Goal: Book appointment/travel/reservation

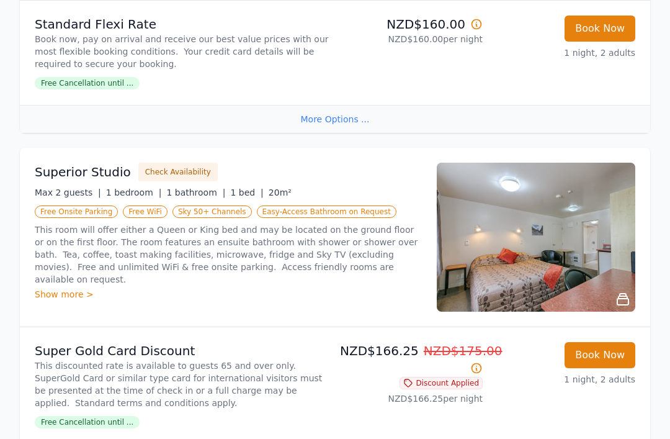
scroll to position [501, 0]
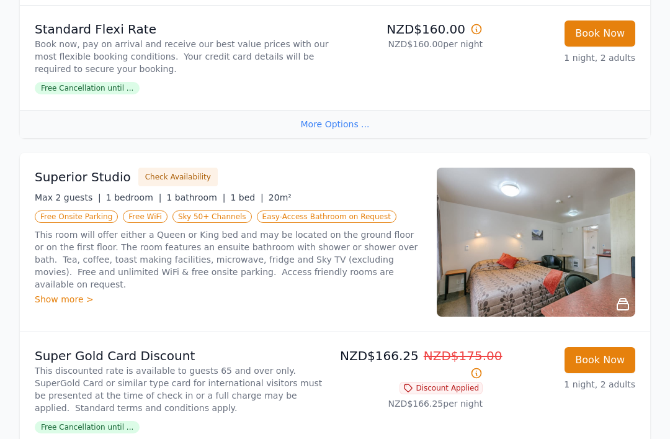
click at [50, 293] on div "Show more >" at bounding box center [228, 299] width 387 height 12
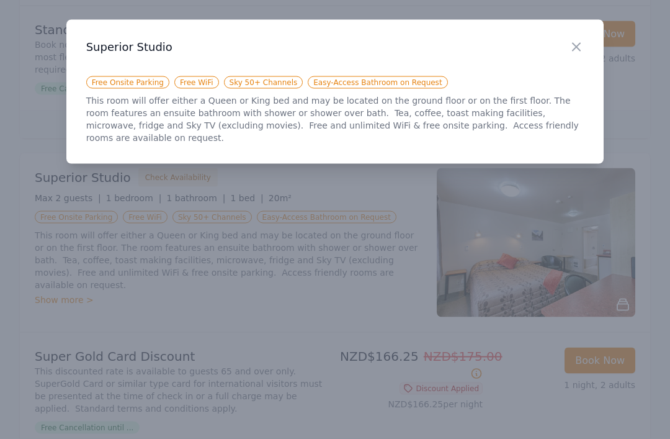
scroll to position [502, 0]
click at [581, 40] on icon "button" at bounding box center [576, 47] width 15 height 15
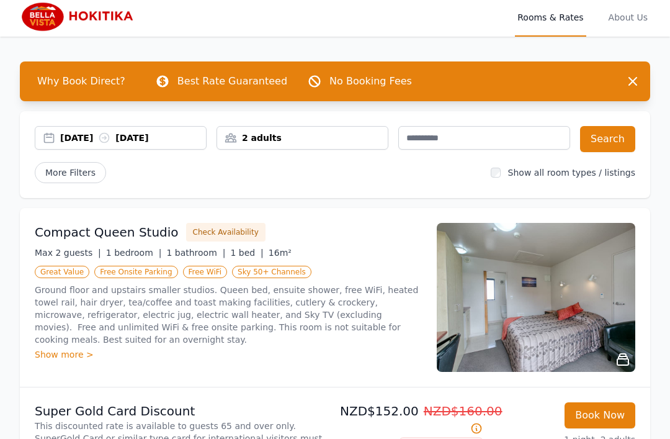
scroll to position [4, 0]
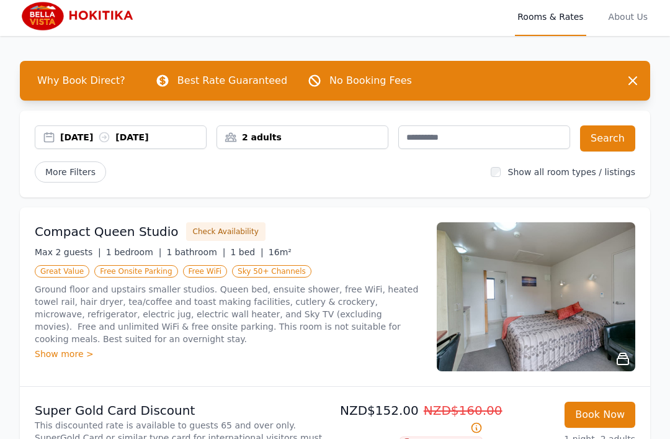
click at [632, 21] on span "About Us" at bounding box center [628, 16] width 44 height 40
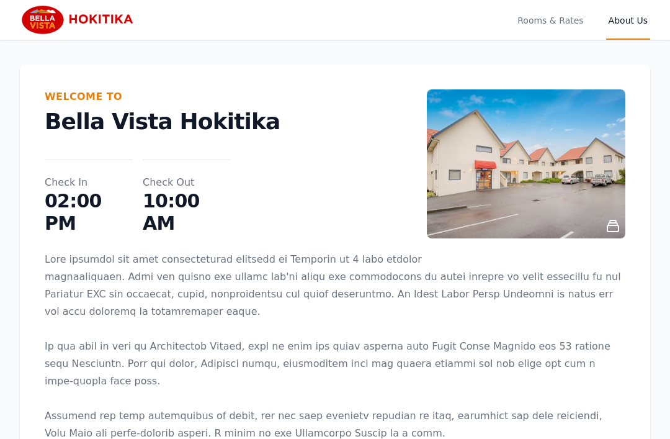
scroll to position [4, 0]
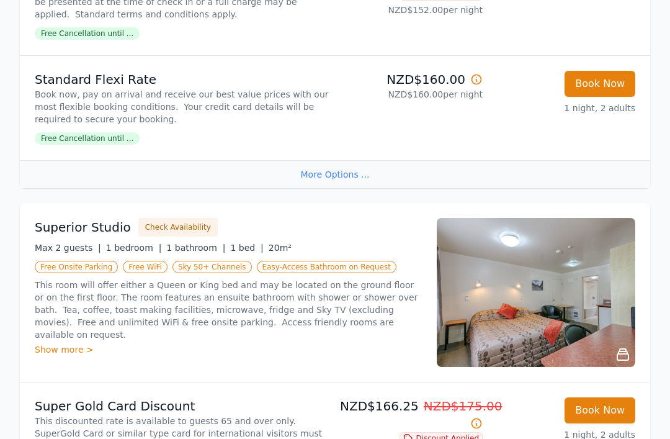
scroll to position [454, 0]
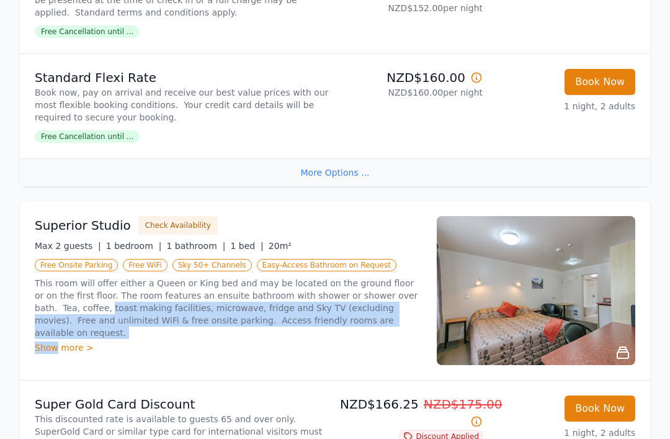
click at [73, 359] on div "Superior Studio Check Availability Max 2 guests | 1 bedroom | 1 bathroom | 1 be…" at bounding box center [228, 290] width 387 height 149
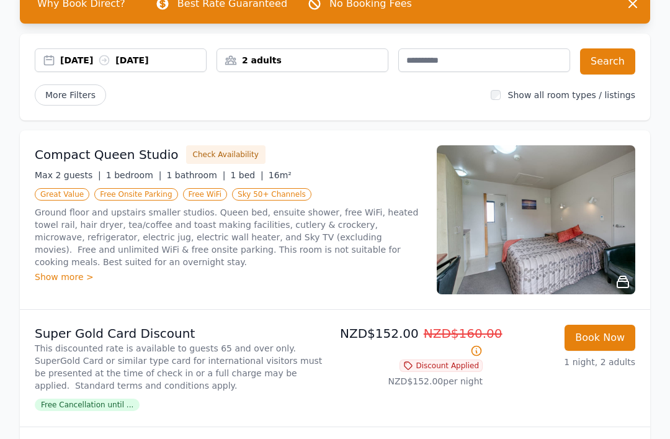
scroll to position [0, 0]
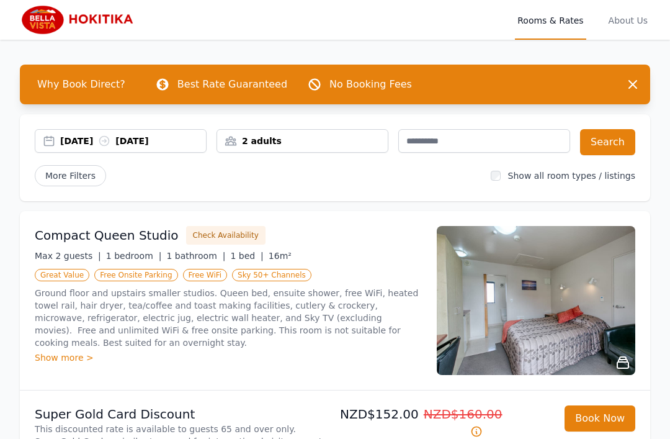
click at [624, 20] on span "About Us" at bounding box center [628, 20] width 44 height 40
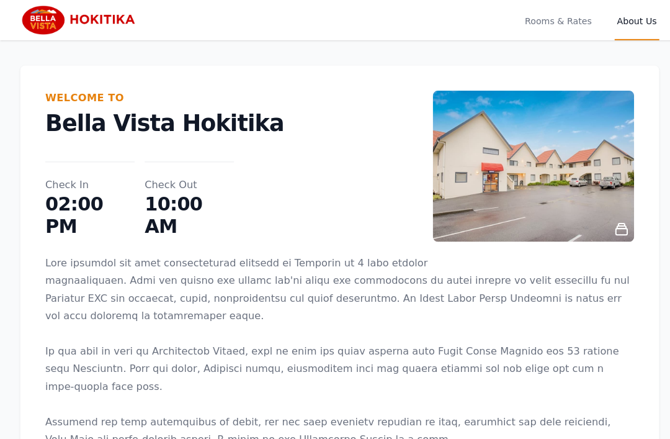
click at [81, 18] on img at bounding box center [79, 20] width 119 height 30
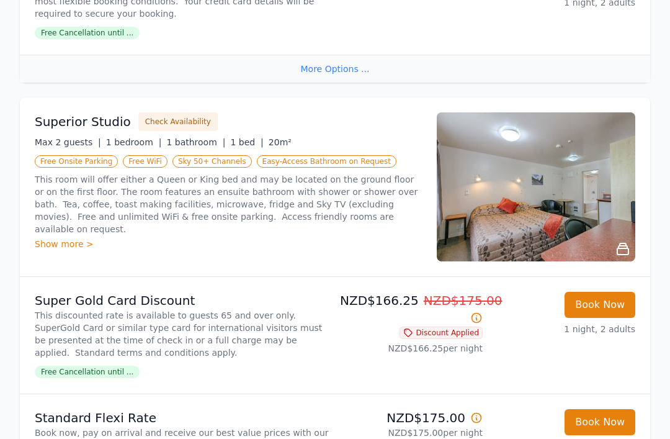
scroll to position [559, 0]
